Goal: Task Accomplishment & Management: Manage account settings

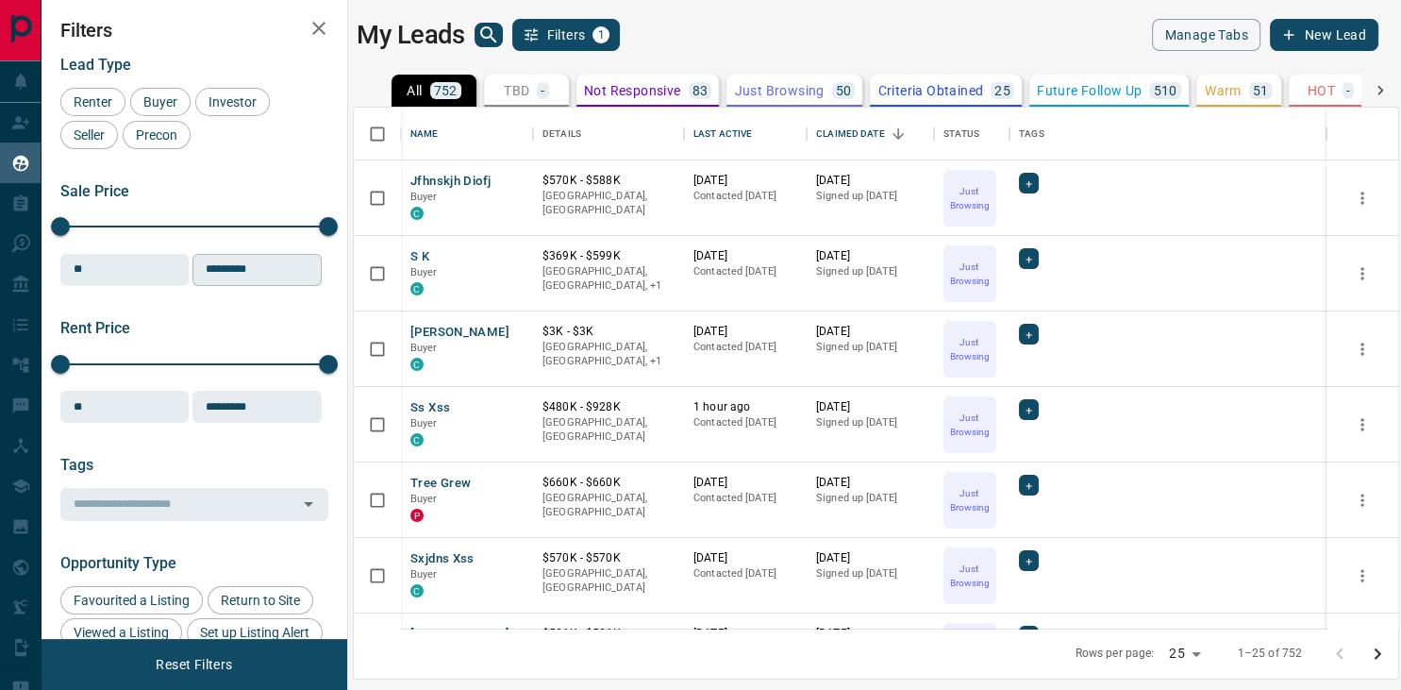
scroll to position [521, 1045]
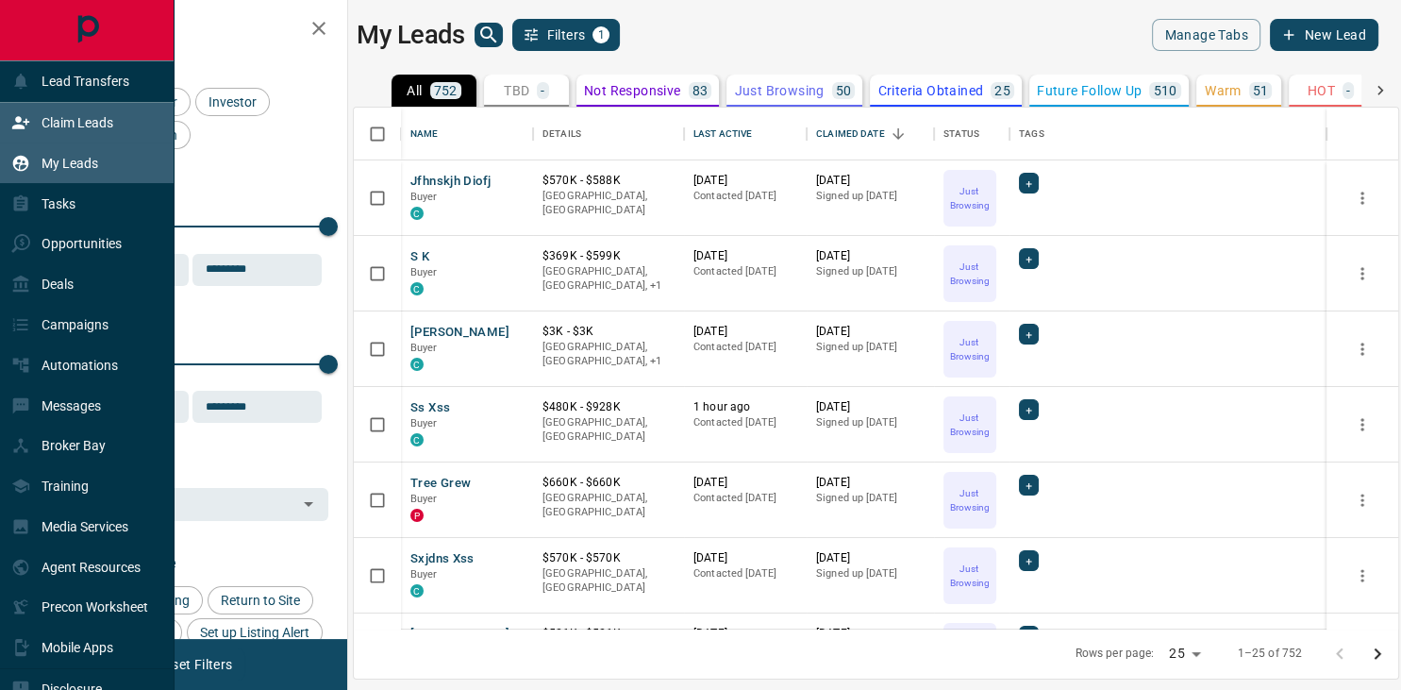
click at [83, 130] on p "Claim Leads" at bounding box center [78, 122] width 72 height 15
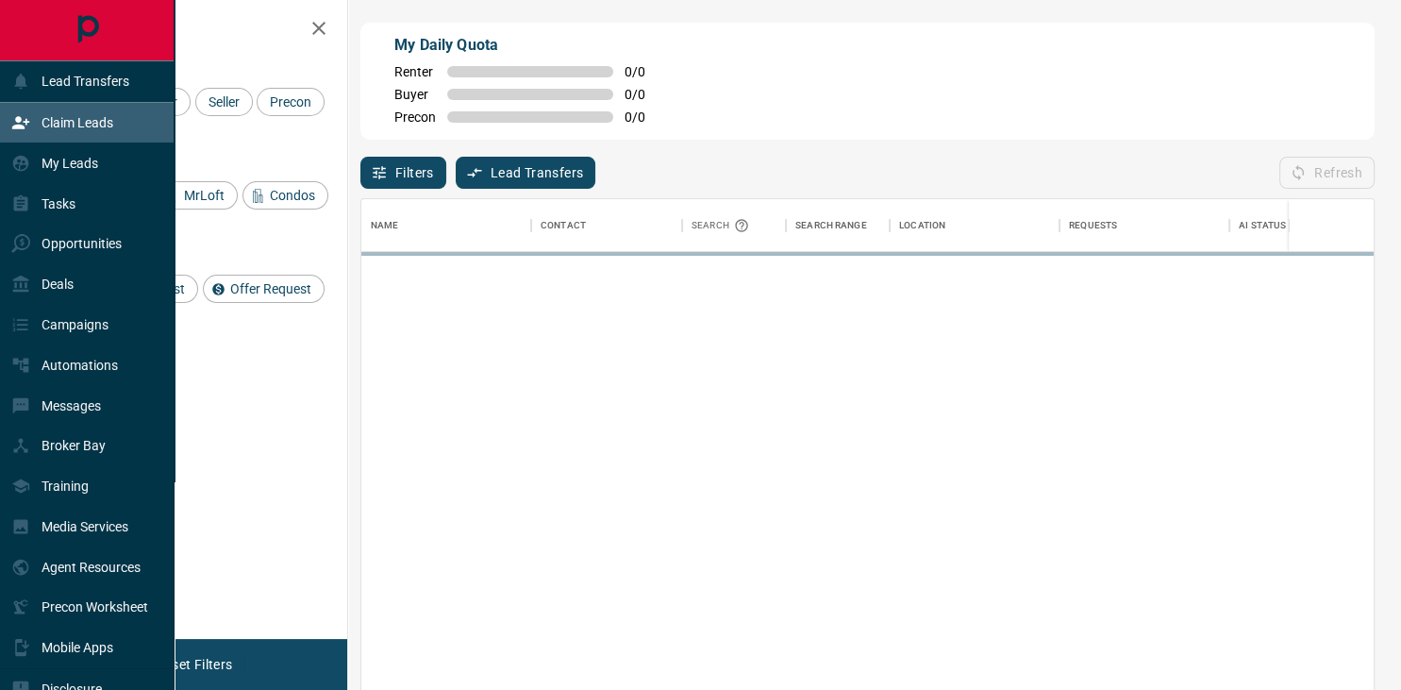
scroll to position [521, 1012]
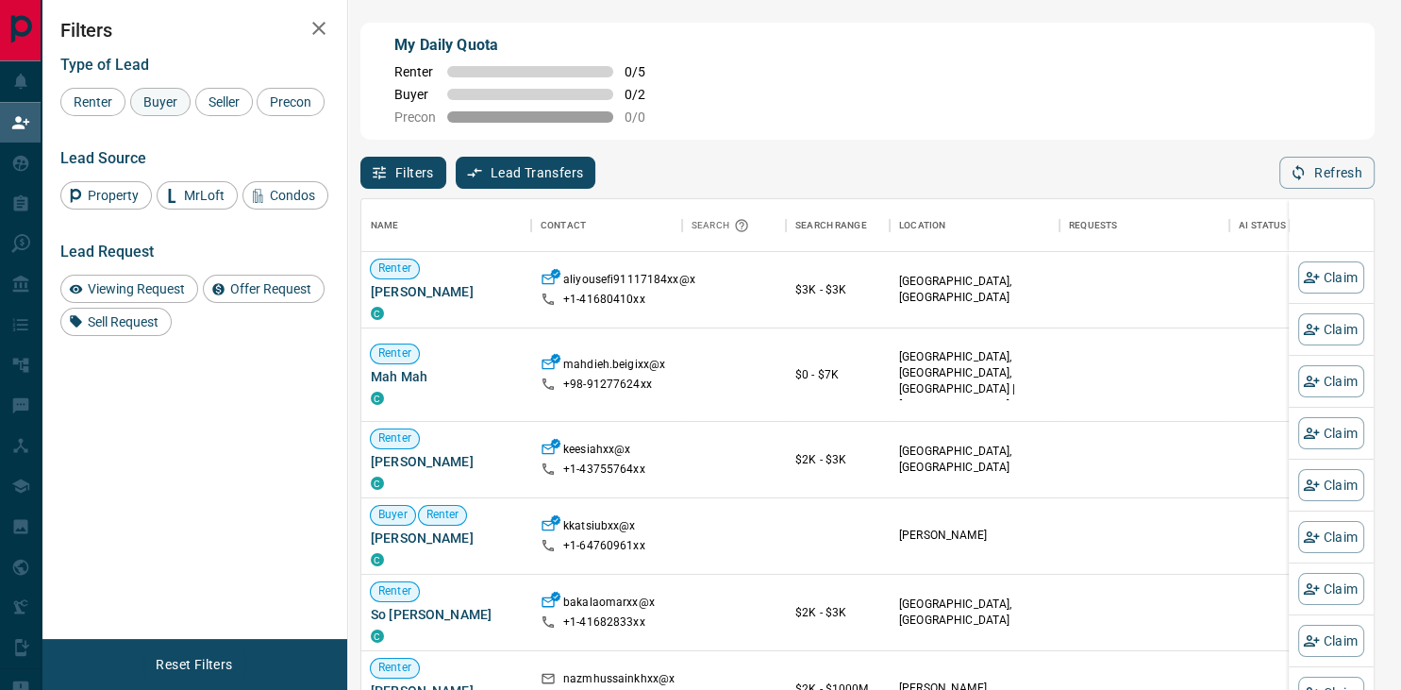
click at [162, 104] on span "Buyer" at bounding box center [160, 101] width 47 height 15
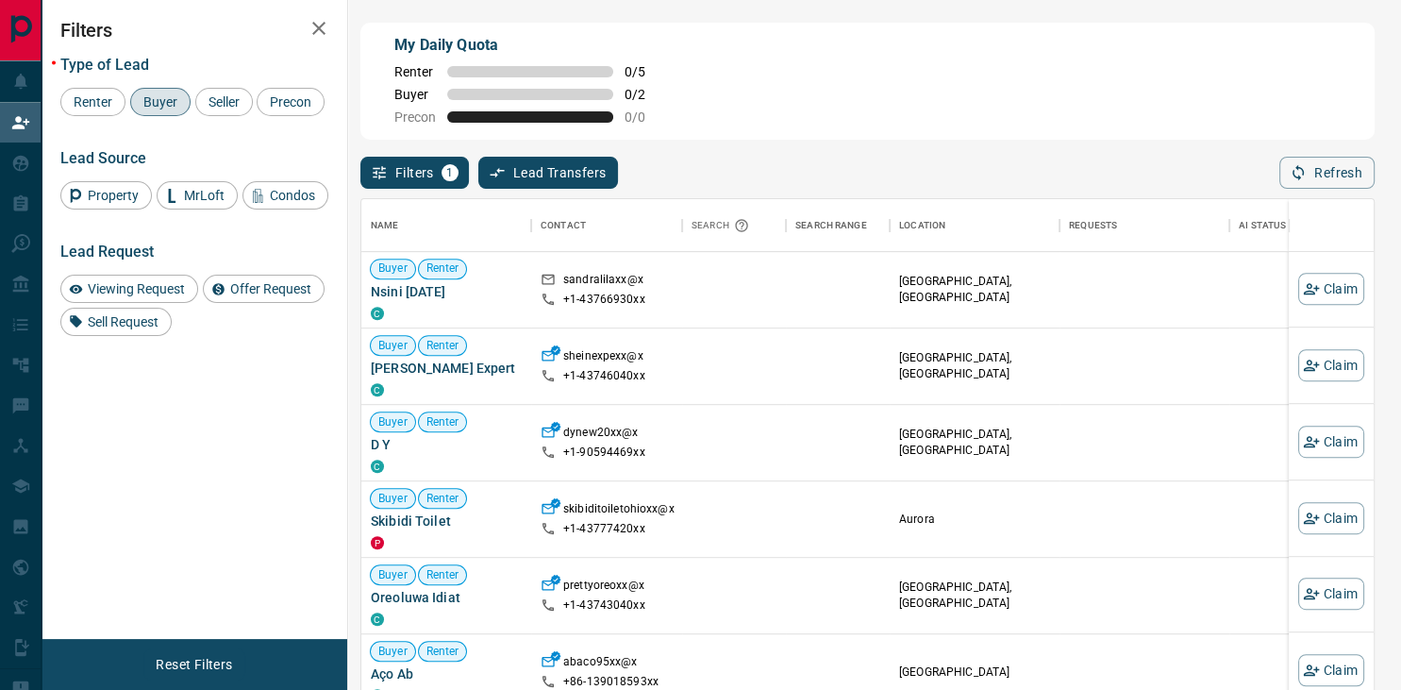
scroll to position [1180, 0]
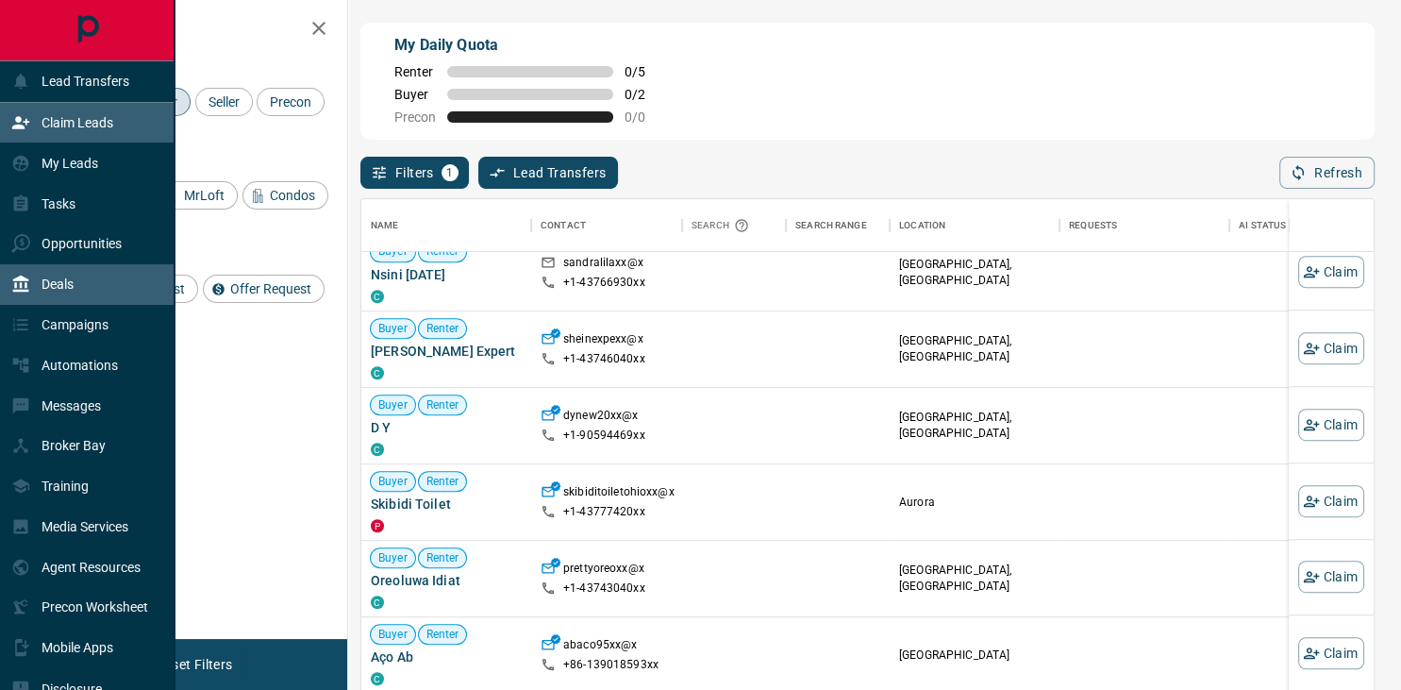
click at [74, 282] on p "Deals" at bounding box center [58, 283] width 32 height 15
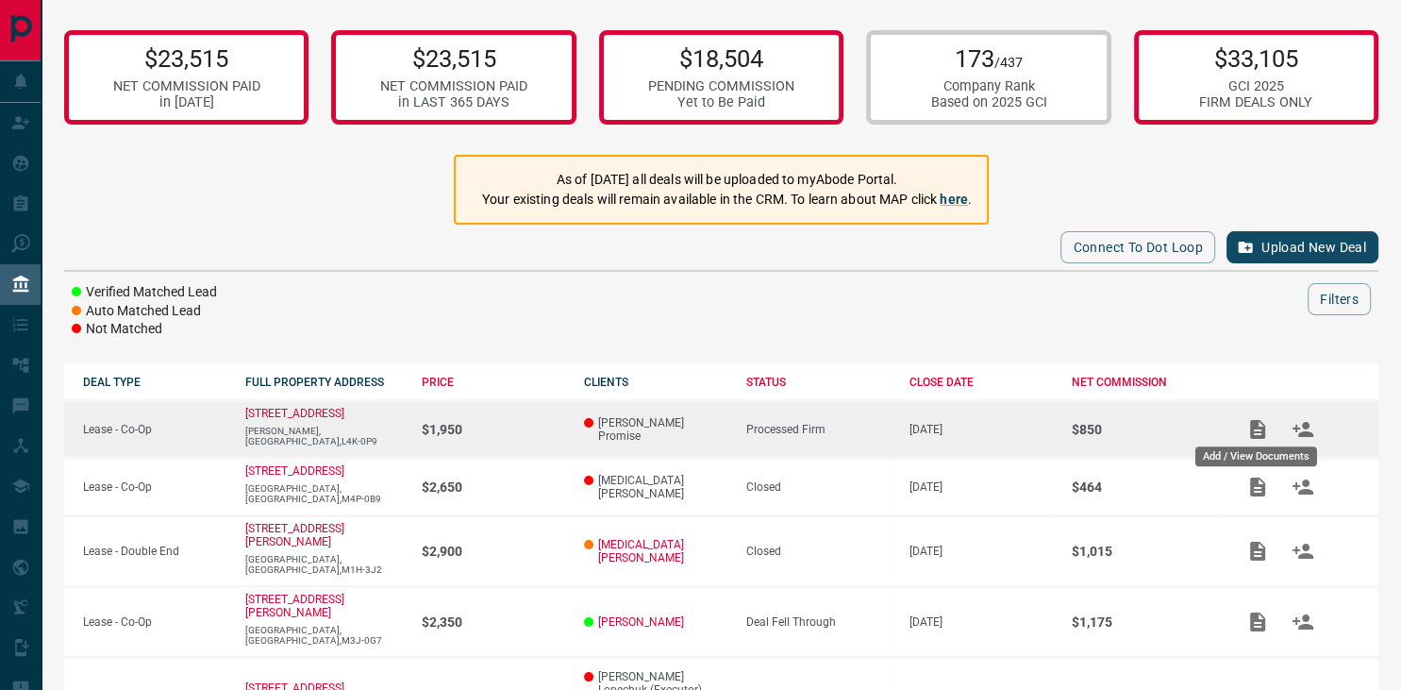
click at [1261, 431] on icon "Add / View Documents" at bounding box center [1257, 429] width 15 height 19
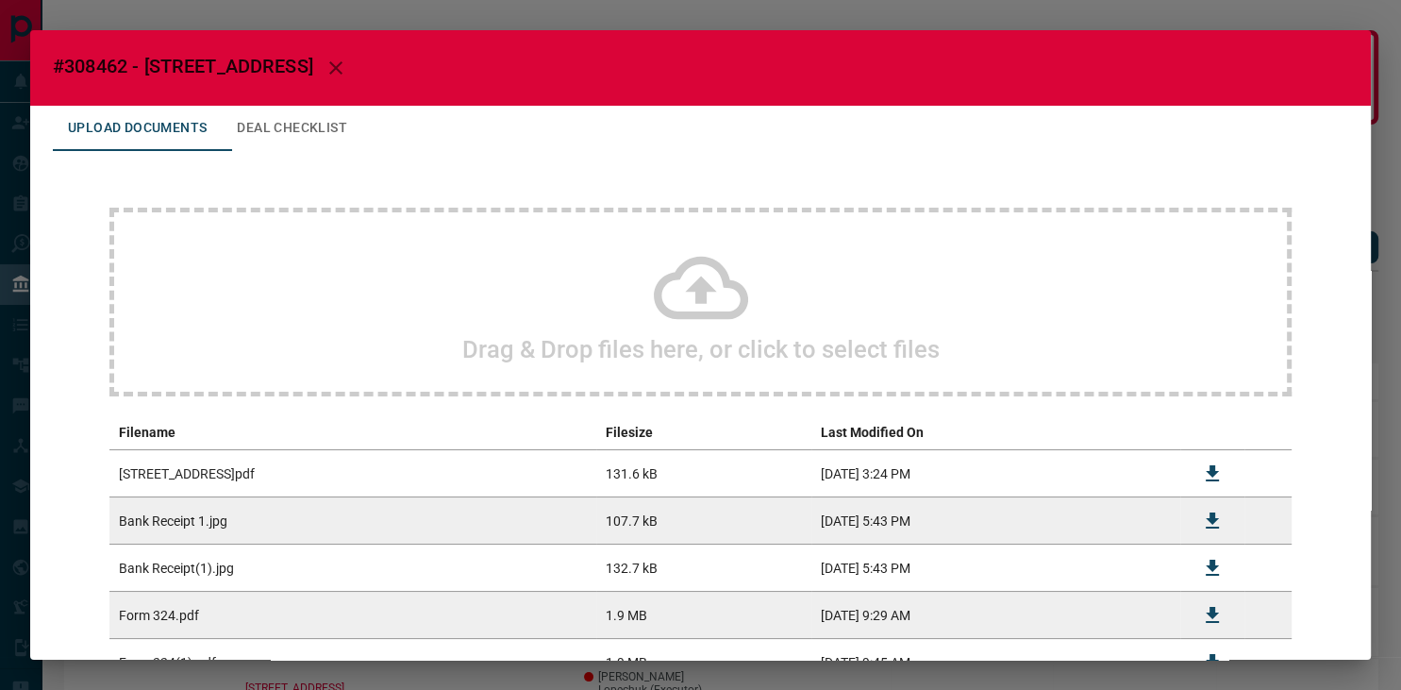
click at [667, 304] on icon at bounding box center [701, 288] width 94 height 94
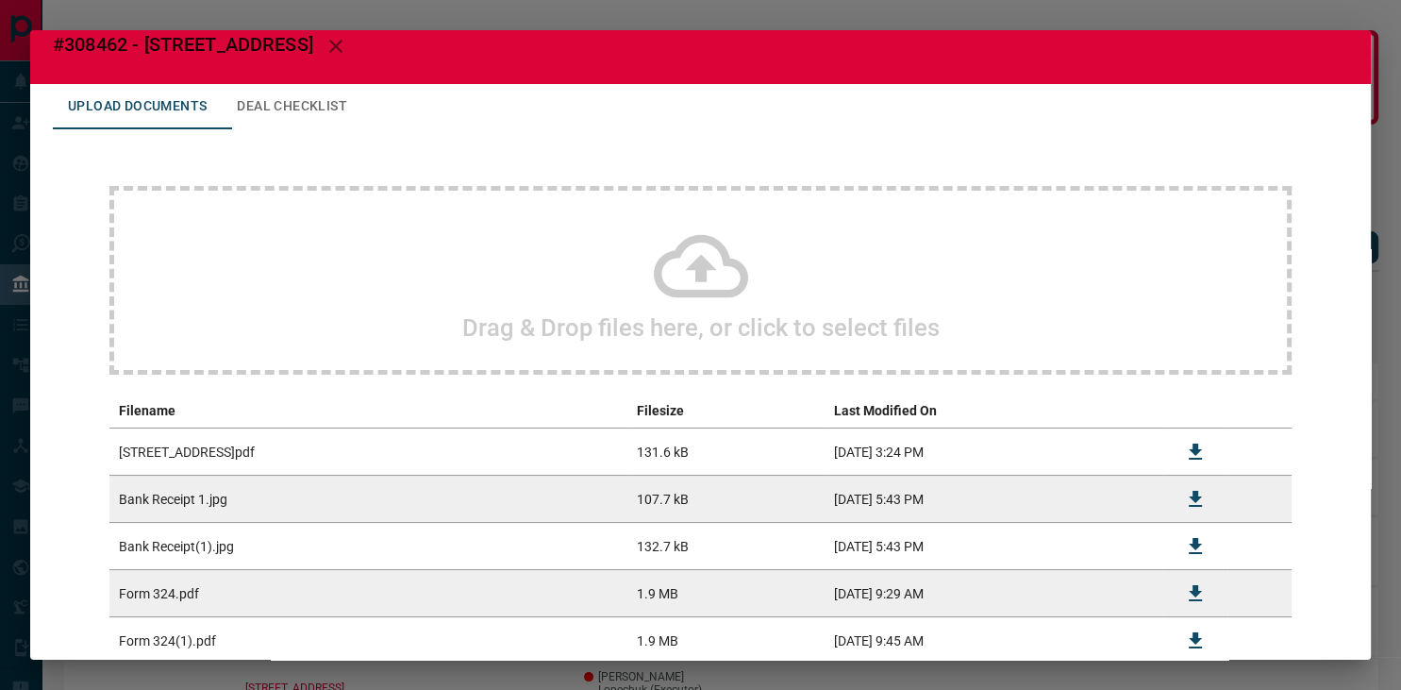
scroll to position [4, 0]
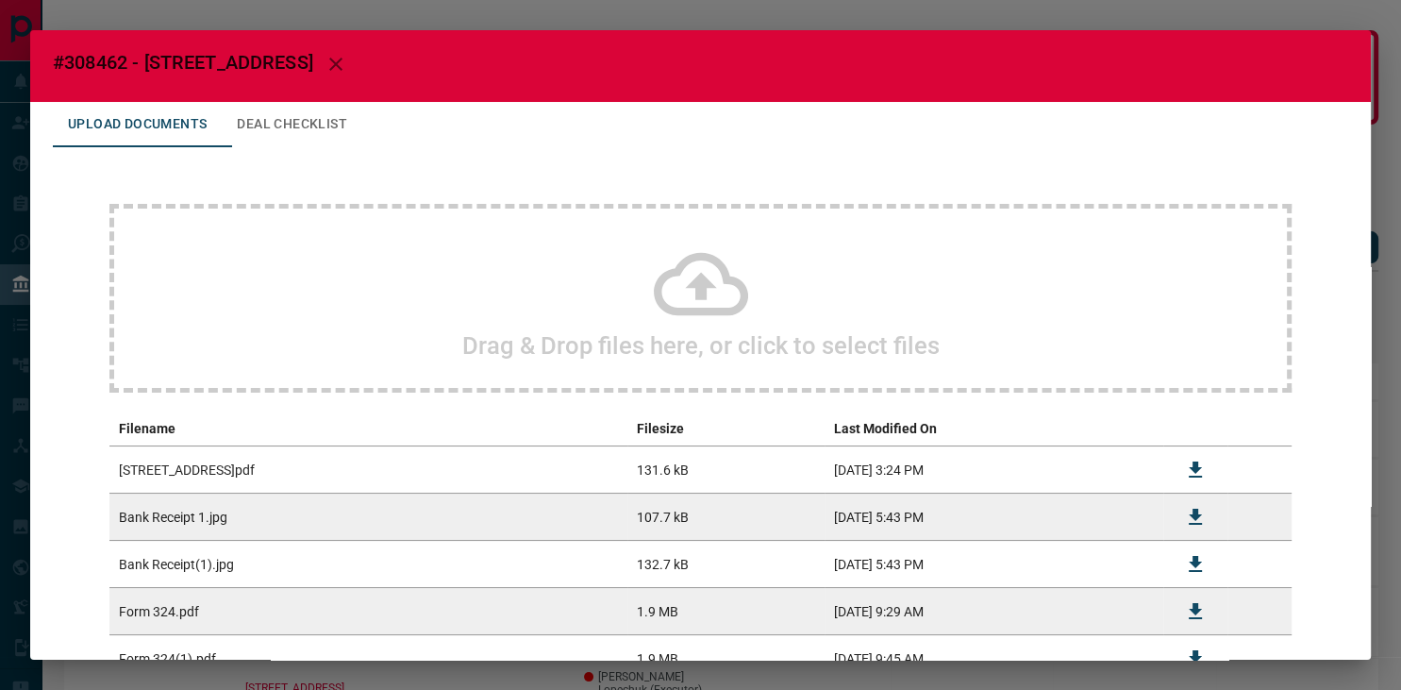
click at [689, 275] on icon at bounding box center [701, 284] width 94 height 94
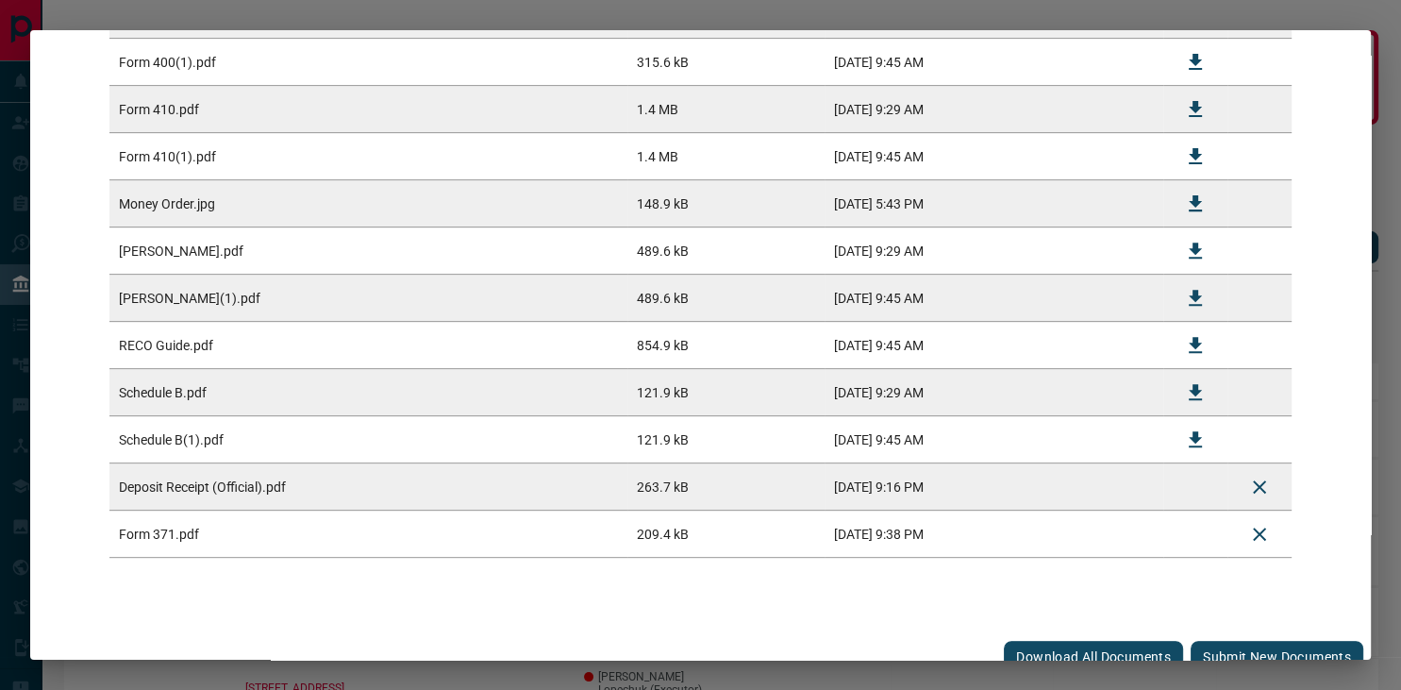
scroll to position [715, 0]
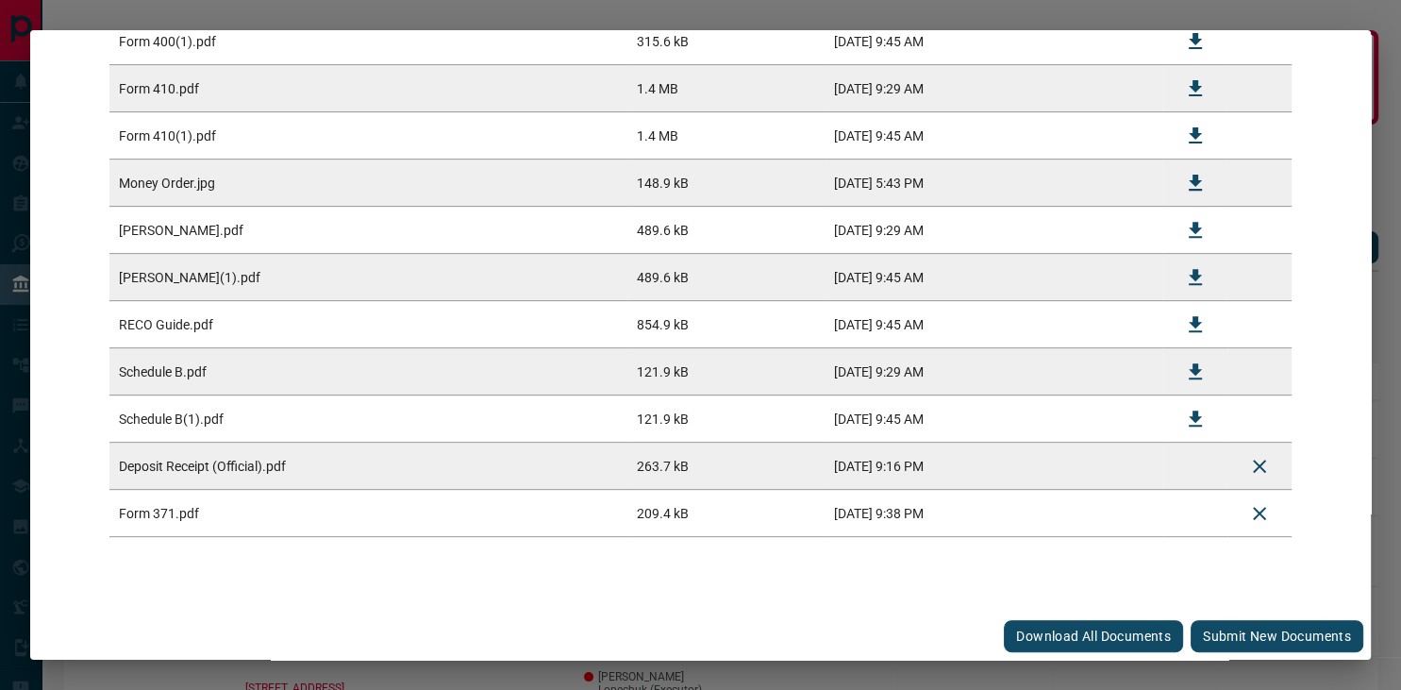
click at [1246, 640] on button "Submit new documents" at bounding box center [1277, 636] width 173 height 32
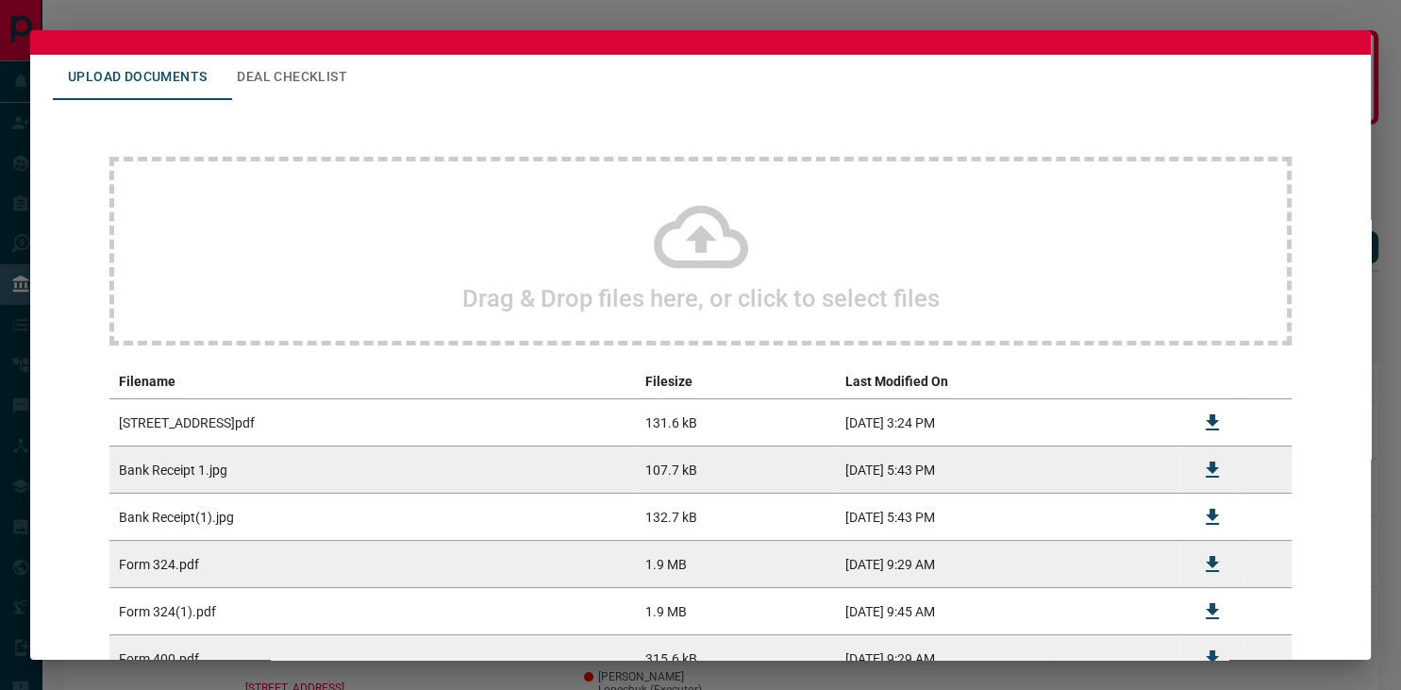
scroll to position [0, 0]
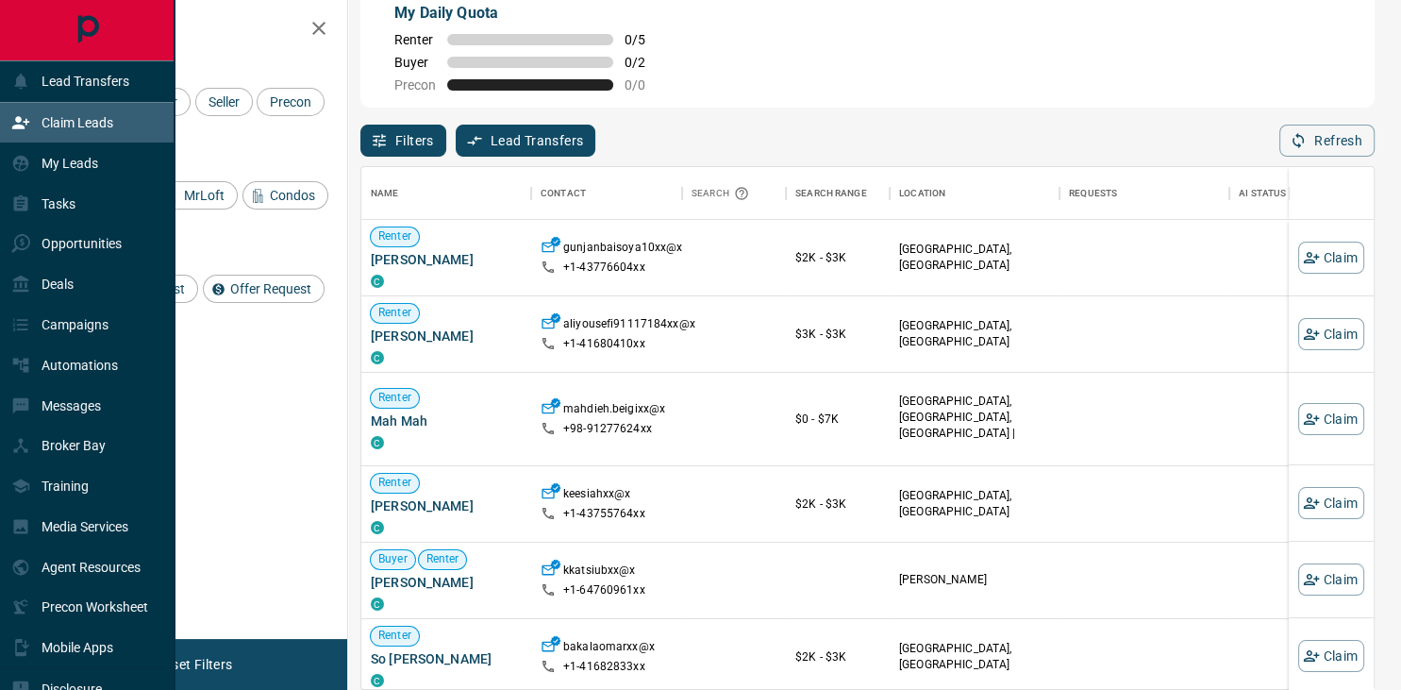
scroll to position [72, 0]
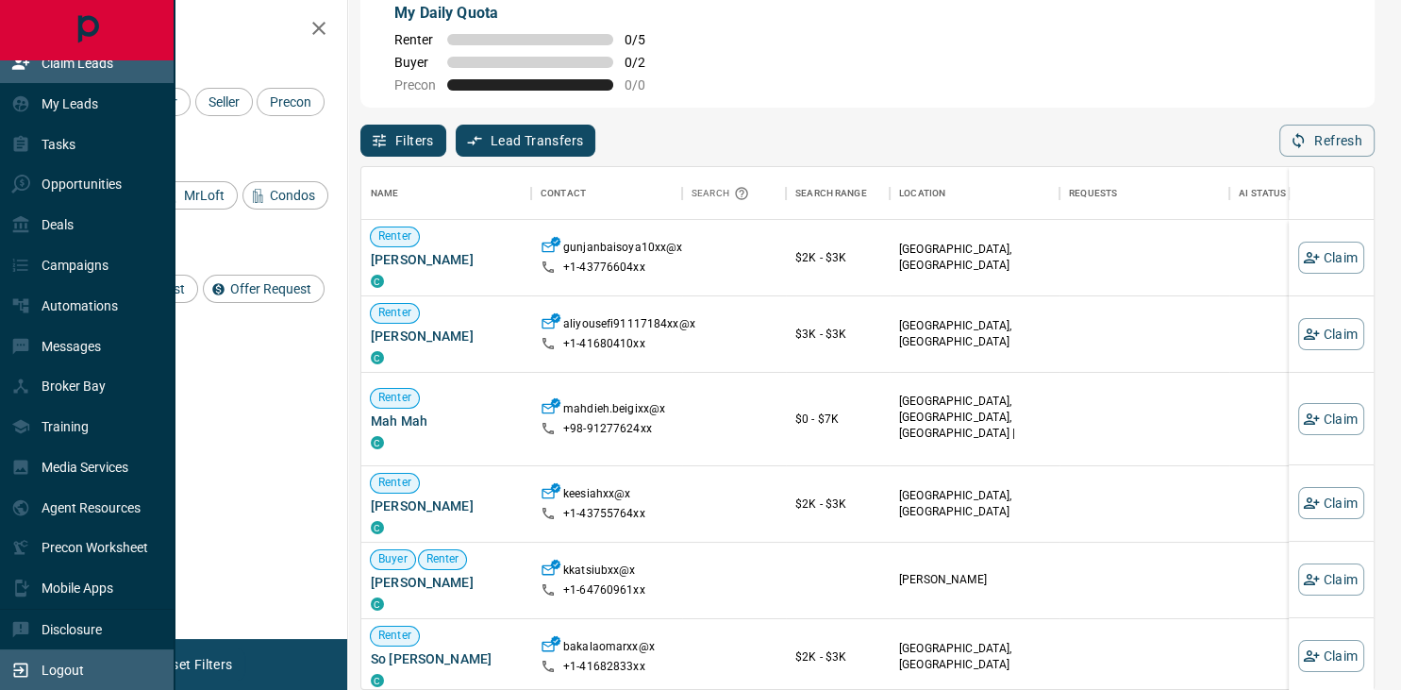
click at [73, 666] on p "Logout" at bounding box center [63, 669] width 42 height 15
